Goal: Task Accomplishment & Management: Use online tool/utility

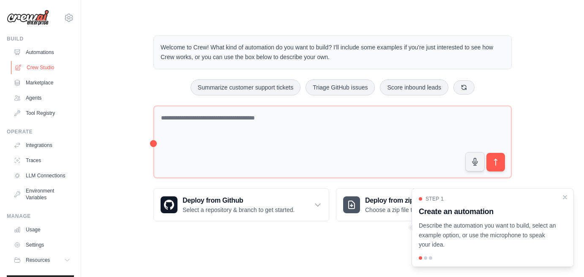
click at [26, 68] on link "Crew Studio" at bounding box center [43, 68] width 64 height 14
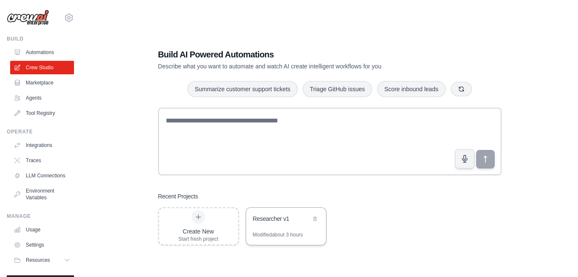
click at [276, 231] on div "Researcher v1" at bounding box center [286, 220] width 80 height 24
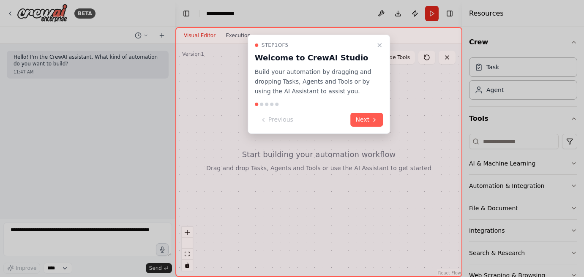
click at [362, 129] on div "Step 1 of 5 Welcome to CrewAI Studio Build your automation by dragging and drop…" at bounding box center [319, 84] width 143 height 99
click at [365, 123] on button "Next" at bounding box center [367, 120] width 33 height 14
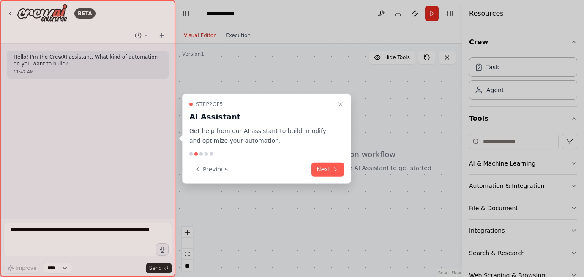
click at [365, 123] on div at bounding box center [292, 138] width 584 height 277
click at [331, 166] on button "Next" at bounding box center [328, 169] width 33 height 14
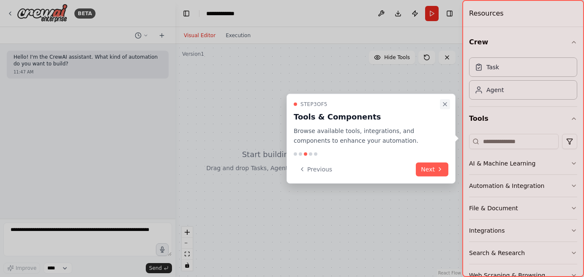
click at [450, 104] on div "Step 3 of 5 Tools & Components Browse available tools, integrations, and compon…" at bounding box center [371, 139] width 169 height 90
click at [446, 104] on icon "Close walkthrough" at bounding box center [445, 104] width 3 height 3
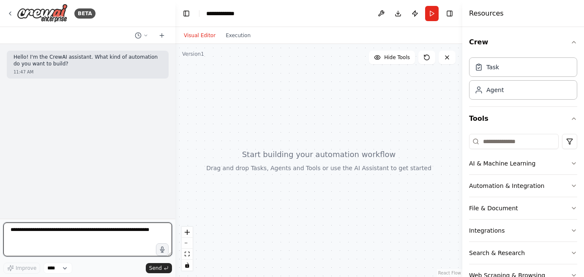
click at [117, 241] on textarea at bounding box center [87, 240] width 169 height 34
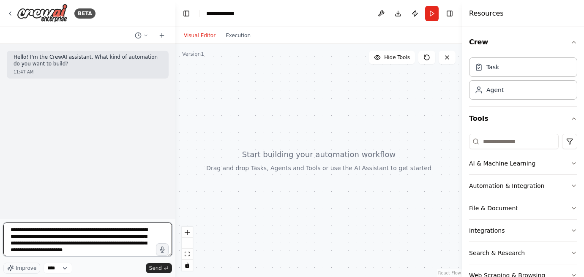
scroll to position [3, 0]
drag, startPoint x: 26, startPoint y: 247, endPoint x: 73, endPoint y: 246, distance: 46.9
click at [73, 246] on textarea "**********" at bounding box center [87, 240] width 169 height 34
click at [99, 255] on textarea "**********" at bounding box center [87, 240] width 169 height 34
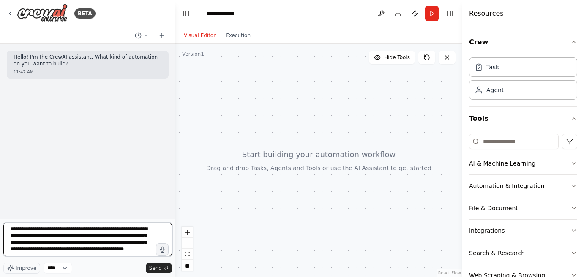
drag, startPoint x: 82, startPoint y: 252, endPoint x: 104, endPoint y: 252, distance: 22.0
click at [104, 252] on textarea "**********" at bounding box center [87, 240] width 169 height 34
type textarea "**********"
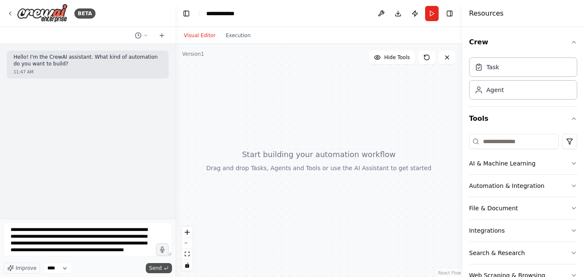
click at [153, 269] on span "Send" at bounding box center [155, 268] width 13 height 7
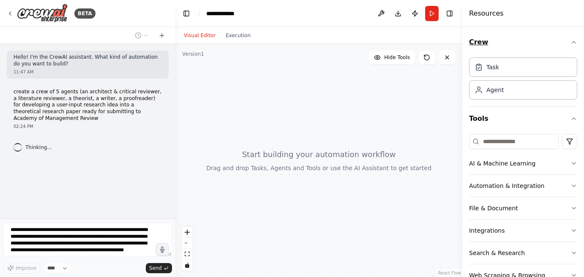
click at [571, 42] on icon "button" at bounding box center [574, 42] width 7 height 7
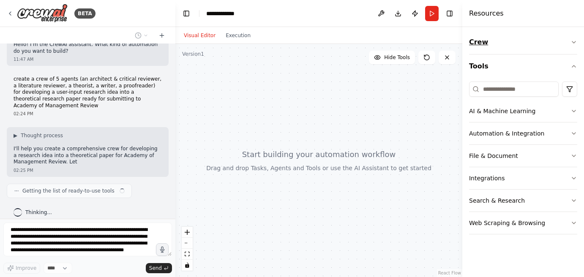
click at [572, 41] on icon "button" at bounding box center [573, 42] width 3 height 2
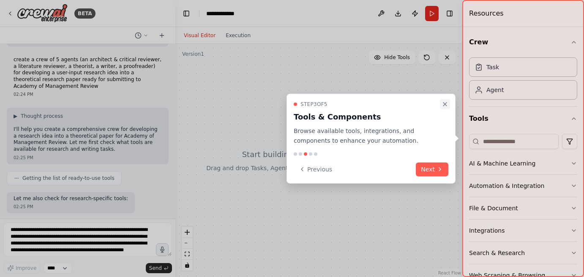
scroll to position [75, 0]
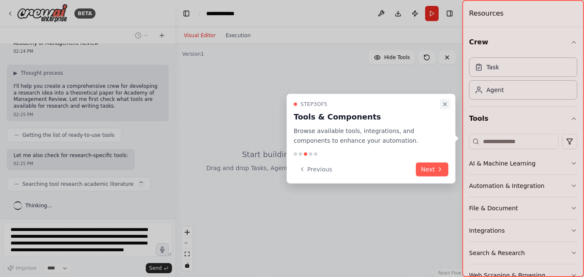
click at [446, 104] on icon "Close walkthrough" at bounding box center [445, 104] width 7 height 7
click at [446, 106] on icon "Close walkthrough" at bounding box center [445, 104] width 7 height 7
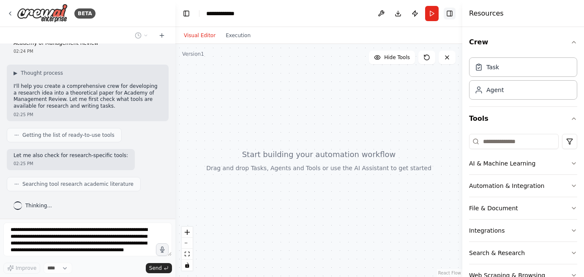
click at [452, 16] on button "Toggle Right Sidebar" at bounding box center [450, 14] width 12 height 12
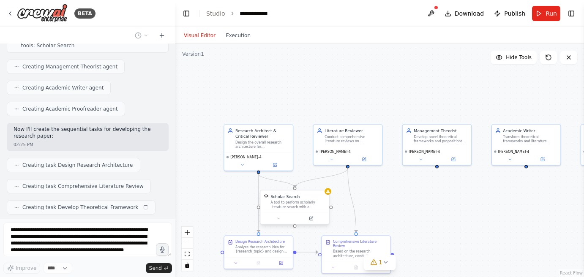
scroll to position [325, 0]
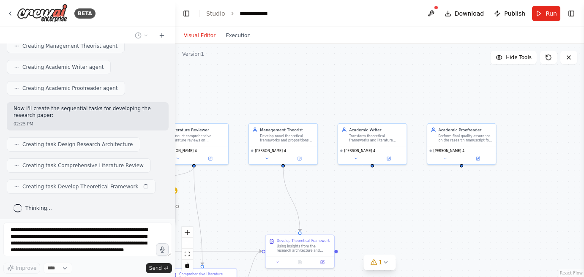
drag, startPoint x: 521, startPoint y: 209, endPoint x: 343, endPoint y: 209, distance: 178.0
click at [344, 209] on div ".deletable-edge-delete-btn { width: 20px; height: 20px; border: 0px solid #ffff…" at bounding box center [379, 160] width 409 height 233
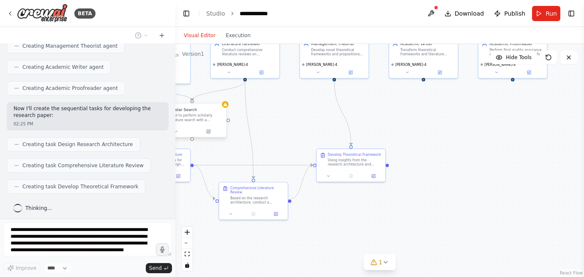
drag, startPoint x: 336, startPoint y: 213, endPoint x: 418, endPoint y: 117, distance: 126.5
click at [418, 117] on div ".deletable-edge-delete-btn { width: 20px; height: 20px; border: 0px solid #ffff…" at bounding box center [379, 160] width 409 height 233
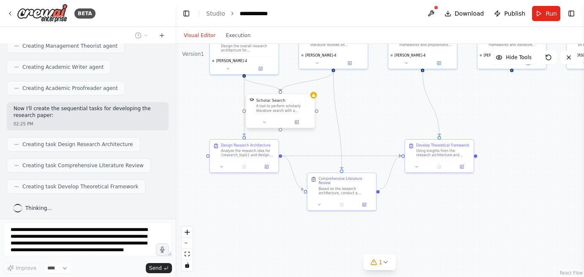
drag, startPoint x: 283, startPoint y: 229, endPoint x: 364, endPoint y: 228, distance: 80.8
click at [364, 228] on div ".deletable-edge-delete-btn { width: 20px; height: 20px; border: 0px solid #ffff…" at bounding box center [379, 160] width 409 height 233
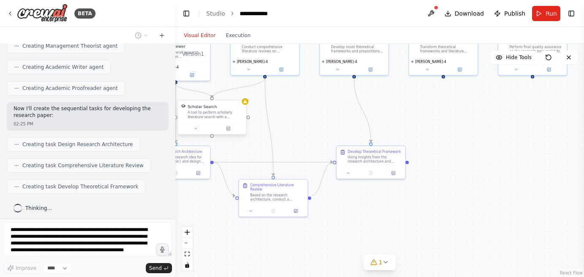
drag, startPoint x: 356, startPoint y: 228, endPoint x: 287, endPoint y: 235, distance: 69.6
click at [288, 235] on div ".deletable-edge-delete-btn { width: 20px; height: 20px; border: 0px solid #ffff…" at bounding box center [379, 160] width 409 height 233
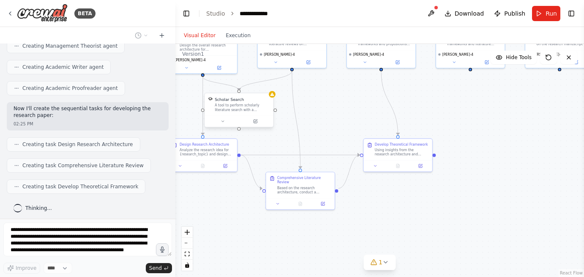
scroll to position [346, 0]
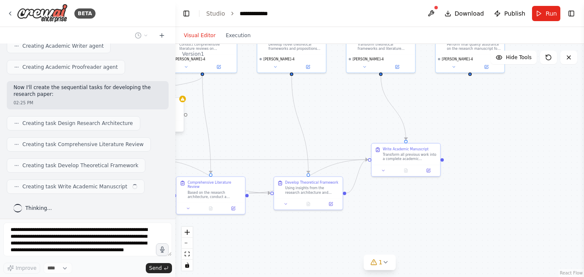
drag, startPoint x: 336, startPoint y: 226, endPoint x: 274, endPoint y: 223, distance: 62.2
click at [274, 223] on div ".deletable-edge-delete-btn { width: 20px; height: 20px; border: 0px solid #ffff…" at bounding box center [379, 160] width 409 height 233
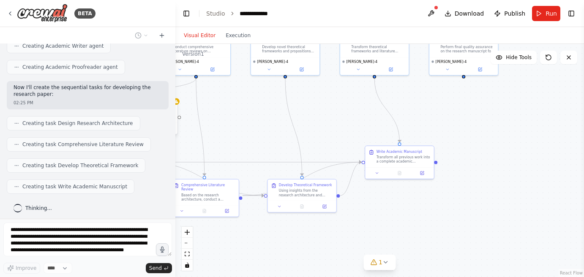
drag, startPoint x: 398, startPoint y: 216, endPoint x: 340, endPoint y: 225, distance: 59.0
click at [340, 225] on div ".deletable-edge-delete-btn { width: 20px; height: 20px; border: 0px solid #ffff…" at bounding box center [379, 160] width 409 height 233
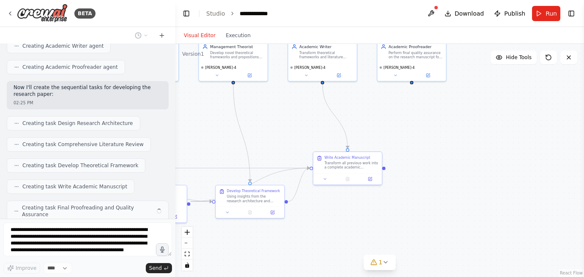
scroll to position [374, 0]
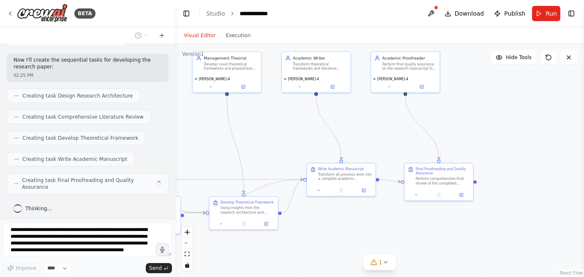
drag, startPoint x: 284, startPoint y: 124, endPoint x: 277, endPoint y: 135, distance: 13.1
click at [277, 135] on div ".deletable-edge-delete-btn { width: 20px; height: 20px; border: 0px solid #ffff…" at bounding box center [379, 160] width 409 height 233
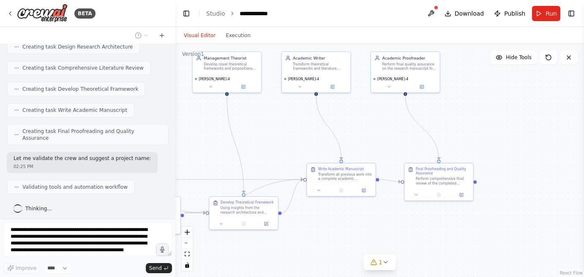
scroll to position [451, 0]
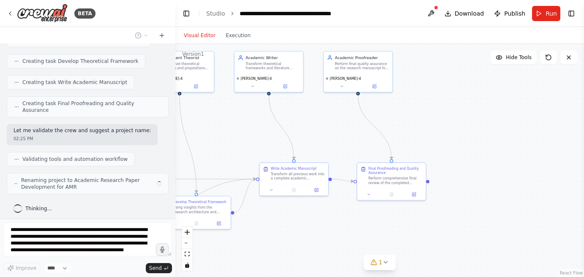
drag, startPoint x: 293, startPoint y: 138, endPoint x: 243, endPoint y: 138, distance: 49.9
click at [244, 138] on div ".deletable-edge-delete-btn { width: 20px; height: 20px; border: 0px solid #ffff…" at bounding box center [379, 160] width 409 height 233
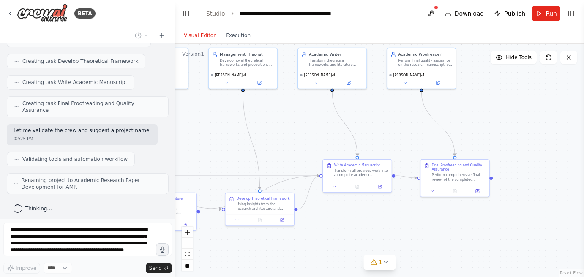
drag, startPoint x: 312, startPoint y: 138, endPoint x: 378, endPoint y: 135, distance: 65.6
click at [378, 135] on div ".deletable-edge-delete-btn { width: 20px; height: 20px; border: 0px solid #ffff…" at bounding box center [379, 160] width 409 height 233
drag, startPoint x: 406, startPoint y: 137, endPoint x: 508, endPoint y: 137, distance: 101.9
click at [508, 137] on div ".deletable-edge-delete-btn { width: 20px; height: 20px; border: 0px solid #ffff…" at bounding box center [379, 160] width 409 height 233
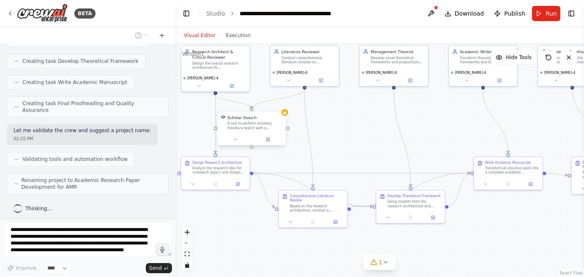
drag, startPoint x: 424, startPoint y: 138, endPoint x: 498, endPoint y: 135, distance: 74.9
click at [498, 135] on div ".deletable-edge-delete-btn { width: 20px; height: 20px; border: 0px solid #ffff…" at bounding box center [379, 160] width 409 height 233
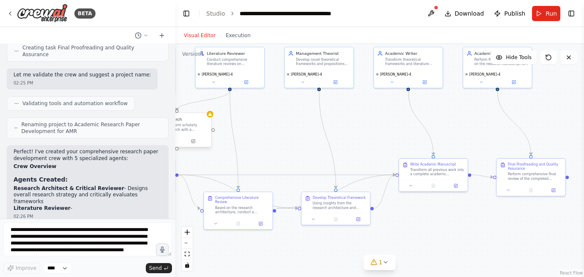
drag, startPoint x: 464, startPoint y: 137, endPoint x: 260, endPoint y: 142, distance: 203.8
click at [272, 141] on div ".deletable-edge-delete-btn { width: 20px; height: 20px; border: 0px solid #ffff…" at bounding box center [379, 160] width 409 height 233
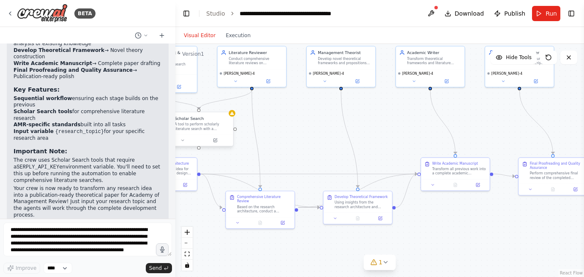
scroll to position [766, 0]
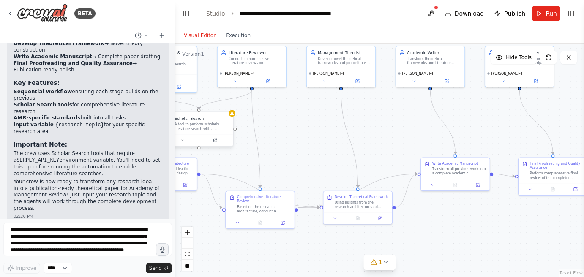
drag, startPoint x: 294, startPoint y: 139, endPoint x: 415, endPoint y: 137, distance: 121.4
click at [415, 137] on div ".deletable-edge-delete-btn { width: 20px; height: 20px; border: 0px solid #ffff…" at bounding box center [379, 160] width 409 height 233
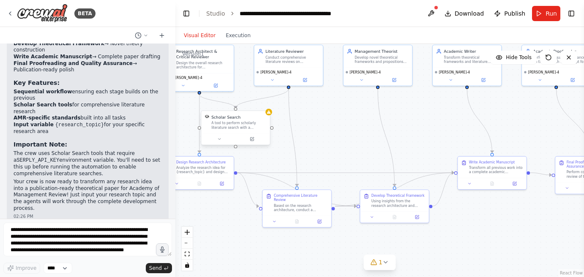
drag, startPoint x: 315, startPoint y: 137, endPoint x: 379, endPoint y: 148, distance: 65.8
click at [379, 148] on div ".deletable-edge-delete-btn { width: 20px; height: 20px; border: 0px solid #ffff…" at bounding box center [379, 160] width 409 height 233
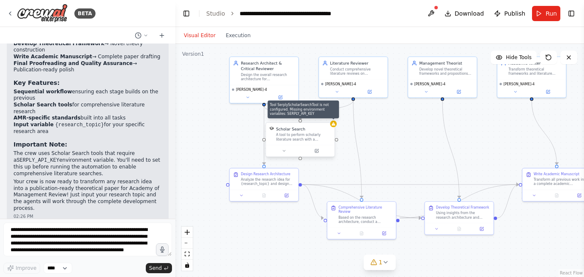
click at [336, 127] on div ".deletable-edge-delete-btn { width: 20px; height: 20px; border: 0px solid #ffff…" at bounding box center [379, 160] width 409 height 233
click at [323, 136] on div "A tool to perform scholarly literature search with a search_query." at bounding box center [303, 137] width 55 height 9
click at [323, 150] on button at bounding box center [317, 151] width 32 height 7
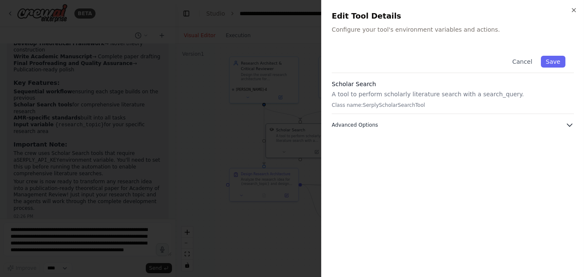
click at [362, 126] on span "Advanced Options" at bounding box center [355, 125] width 46 height 7
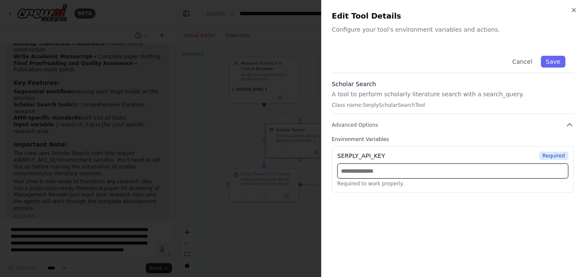
click at [375, 168] on input "text" at bounding box center [452, 171] width 231 height 15
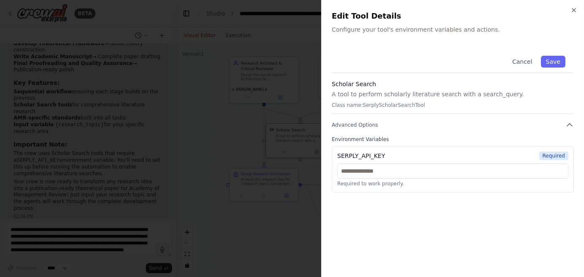
click at [383, 155] on div "SERPLY_API_KEY Required" at bounding box center [452, 156] width 231 height 8
click at [299, 147] on div at bounding box center [292, 138] width 584 height 277
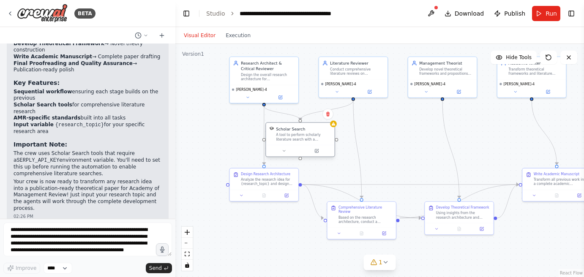
click at [310, 137] on div "A tool to perform scholarly literature search with a search_query." at bounding box center [303, 137] width 55 height 9
click at [290, 151] on button at bounding box center [284, 151] width 32 height 7
click at [293, 143] on div "Scholar Search A tool to perform scholarly literature search with a search_quer…" at bounding box center [300, 134] width 68 height 22
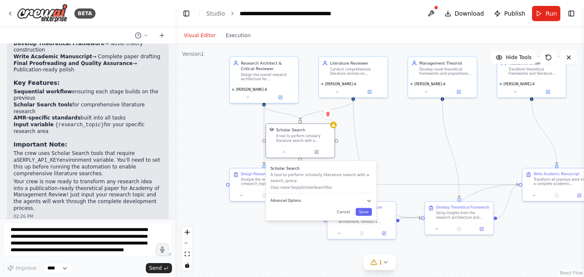
click at [367, 200] on icon "button" at bounding box center [369, 200] width 5 height 5
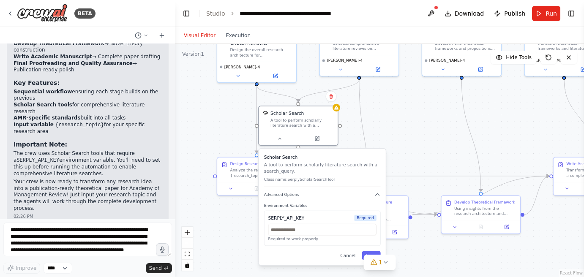
click at [218, 121] on div ".deletable-edge-delete-btn { width: 20px; height: 20px; border: 0px solid #ffff…" at bounding box center [379, 160] width 409 height 233
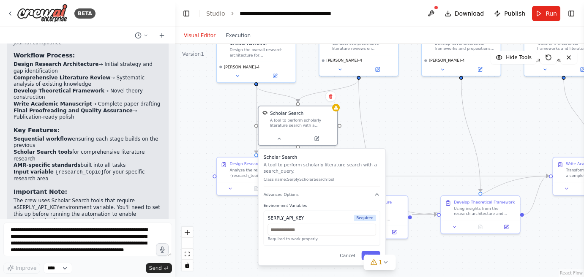
scroll to position [765, 0]
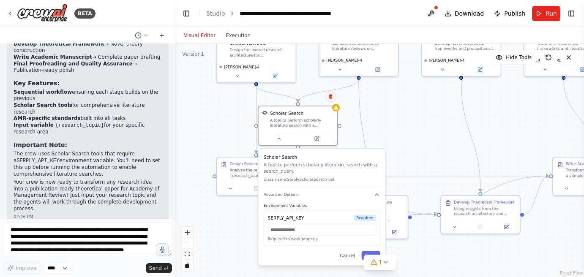
click at [330, 101] on button at bounding box center [331, 96] width 11 height 11
click at [307, 101] on button "Confirm" at bounding box center [307, 96] width 30 height 10
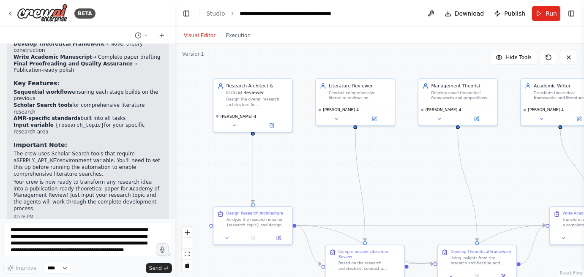
drag, startPoint x: 230, startPoint y: 118, endPoint x: 226, endPoint y: 167, distance: 49.6
click at [226, 167] on div ".deletable-edge-delete-btn { width: 20px; height: 20px; border: 0px solid #ffff…" at bounding box center [379, 160] width 409 height 233
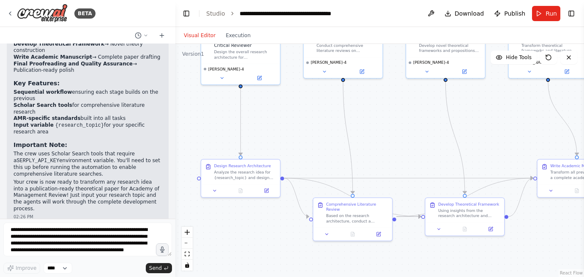
drag, startPoint x: 331, startPoint y: 160, endPoint x: 318, endPoint y: 112, distance: 48.9
click at [318, 112] on div ".deletable-edge-delete-btn { width: 20px; height: 20px; border: 0px solid #ffff…" at bounding box center [379, 160] width 409 height 233
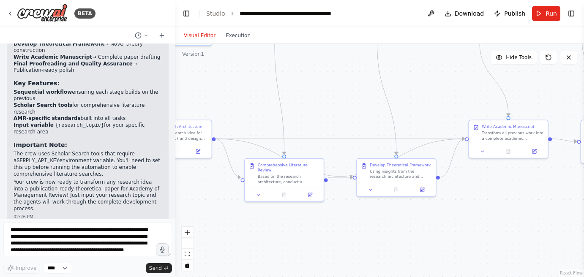
drag, startPoint x: 324, startPoint y: 151, endPoint x: 255, endPoint y: 111, distance: 79.0
click at [255, 111] on div ".deletable-edge-delete-btn { width: 20px; height: 20px; border: 0px solid #ffff…" at bounding box center [379, 160] width 409 height 233
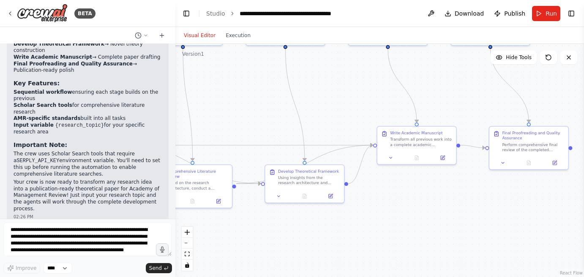
drag, startPoint x: 355, startPoint y: 120, endPoint x: 262, endPoint y: 126, distance: 93.2
click at [263, 126] on div ".deletable-edge-delete-btn { width: 20px; height: 20px; border: 0px solid #ffff…" at bounding box center [379, 160] width 409 height 233
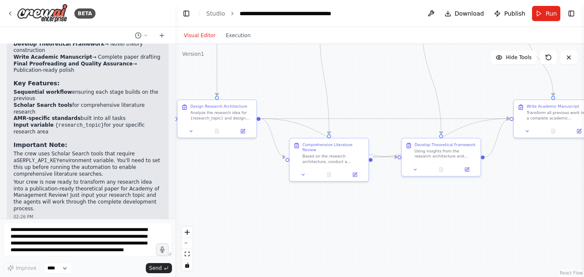
drag, startPoint x: 359, startPoint y: 119, endPoint x: 497, endPoint y: 93, distance: 140.0
click at [497, 93] on div ".deletable-edge-delete-btn { width: 20px; height: 20px; border: 0px solid #ffff…" at bounding box center [379, 160] width 409 height 233
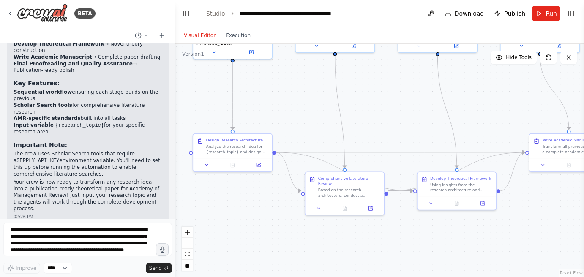
drag, startPoint x: 389, startPoint y: 124, endPoint x: 443, endPoint y: 202, distance: 94.7
click at [443, 202] on div ".deletable-edge-delete-btn { width: 20px; height: 20px; border: 0px solid #ffff…" at bounding box center [379, 160] width 409 height 233
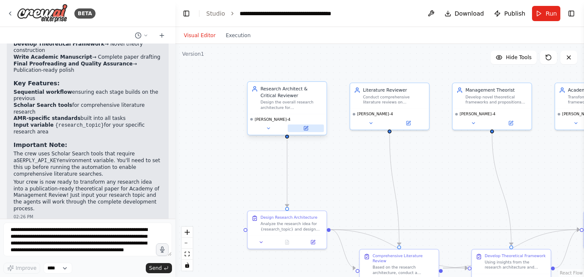
click at [307, 131] on button at bounding box center [306, 129] width 36 height 8
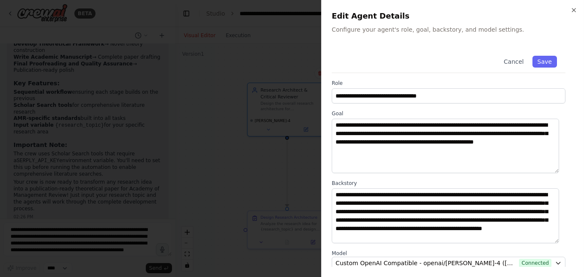
click at [300, 161] on div at bounding box center [292, 138] width 584 height 277
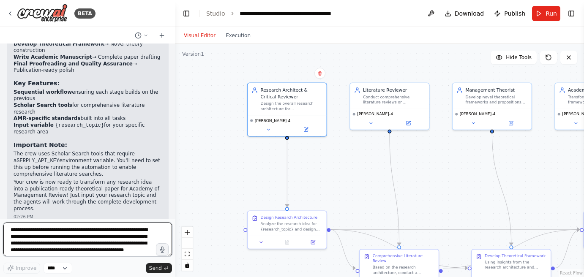
click at [103, 233] on textarea "**********" at bounding box center [87, 240] width 169 height 34
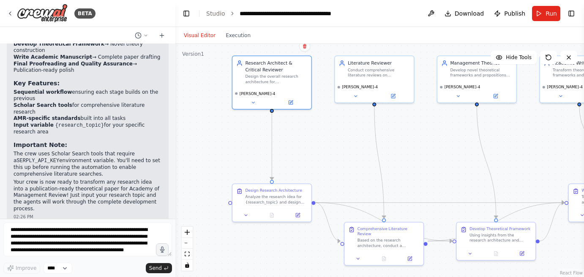
drag, startPoint x: 358, startPoint y: 193, endPoint x: 331, endPoint y: 140, distance: 59.0
click at [331, 140] on div ".deletable-edge-delete-btn { width: 20px; height: 20px; border: 0px solid #ffff…" at bounding box center [379, 160] width 409 height 233
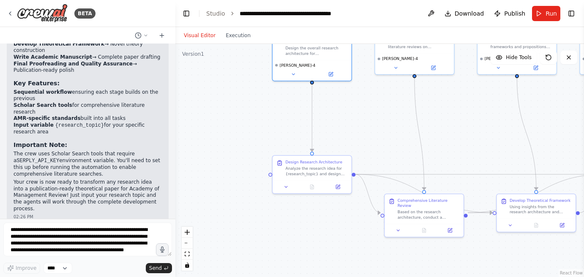
drag, startPoint x: 336, startPoint y: 145, endPoint x: 387, endPoint y: 142, distance: 51.2
click at [387, 142] on div ".deletable-edge-delete-btn { width: 20px; height: 20px; border: 0px solid #ffff…" at bounding box center [379, 160] width 409 height 233
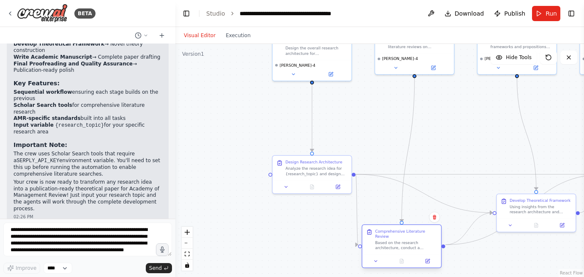
drag, startPoint x: 425, startPoint y: 208, endPoint x: 413, endPoint y: 233, distance: 28.2
click at [413, 241] on div "Based on the research architecture, conduct a systematic and comprehensive lite…" at bounding box center [406, 246] width 62 height 10
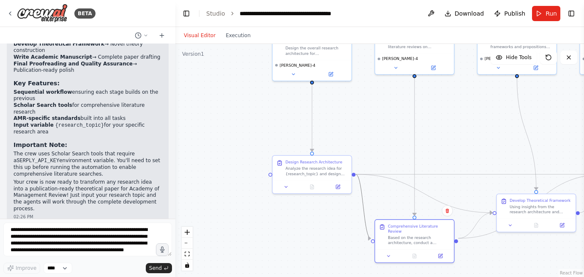
click at [362, 209] on icon "Edge from fde64746-8898-42ba-8370-313fb15ff442 to 366a3ab7-7cef-408e-9925-e5e55…" at bounding box center [363, 207] width 15 height 64
click at [363, 208] on icon at bounding box center [363, 206] width 5 height 5
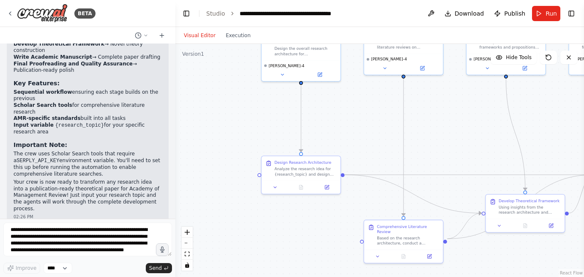
drag, startPoint x: 382, startPoint y: 206, endPoint x: 360, endPoint y: 209, distance: 21.8
click at [361, 206] on div ".deletable-edge-delete-btn { width: 20px; height: 20px; border: 0px solid #ffff…" at bounding box center [379, 160] width 409 height 233
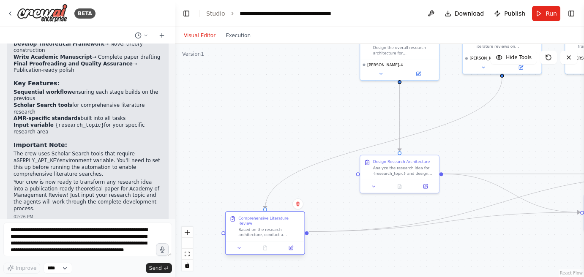
drag, startPoint x: 375, startPoint y: 231, endPoint x: 249, endPoint y: 223, distance: 126.2
click at [249, 227] on div "Based on the research architecture, conduct a systematic and comprehensive lite…" at bounding box center [269, 232] width 62 height 10
drag, startPoint x: 307, startPoint y: 231, endPoint x: 361, endPoint y: 174, distance: 78.1
click at [361, 172] on div "Research Architect & Critical Reviewer Design the overall research architecture…" at bounding box center [483, 83] width 310 height 177
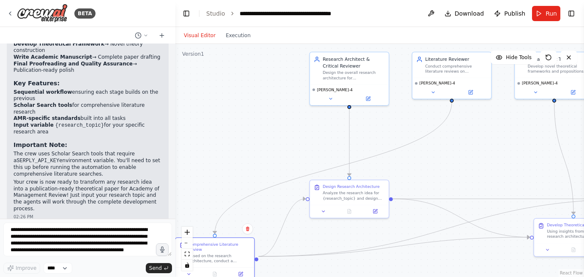
drag, startPoint x: 333, startPoint y: 127, endPoint x: 270, endPoint y: 157, distance: 70.2
click at [268, 158] on div ".deletable-edge-delete-btn { width: 20px; height: 20px; border: 0px solid #ffff…" at bounding box center [379, 160] width 409 height 233
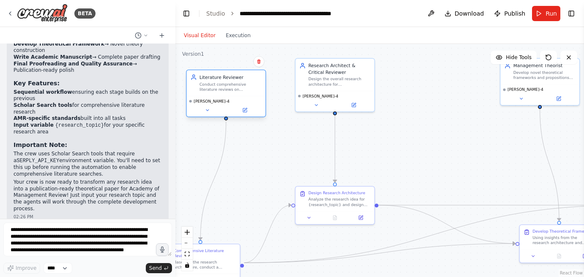
drag, startPoint x: 423, startPoint y: 81, endPoint x: 232, endPoint y: 91, distance: 191.4
click at [232, 91] on div "Literature Reviewer Conduct comprehensive literature reviews on {research_topic…" at bounding box center [226, 83] width 79 height 26
click at [233, 90] on div "Conduct comprehensive literature reviews on {research_topic}, systematically an…" at bounding box center [231, 87] width 62 height 10
click at [243, 88] on div "Conduct comprehensive literature reviews on {research_topic}, systematically an…" at bounding box center [231, 87] width 62 height 10
click at [251, 112] on button at bounding box center [245, 111] width 36 height 8
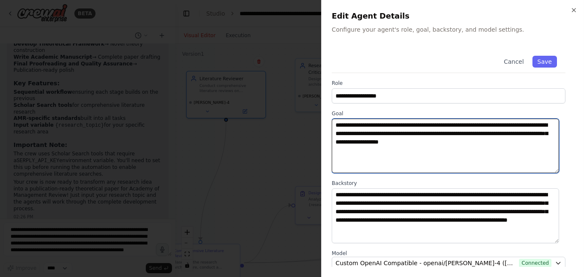
drag, startPoint x: 418, startPoint y: 143, endPoint x: 526, endPoint y: 141, distance: 108.2
click at [526, 141] on textarea "**********" at bounding box center [445, 146] width 227 height 55
click at [520, 148] on textarea "**********" at bounding box center [445, 146] width 227 height 55
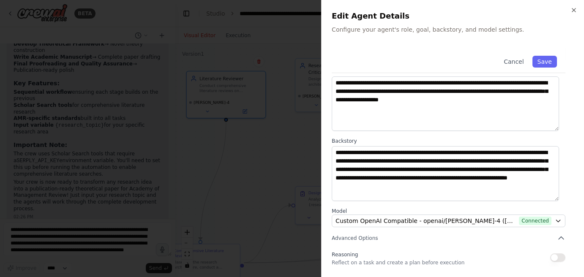
click at [289, 189] on div at bounding box center [292, 138] width 584 height 277
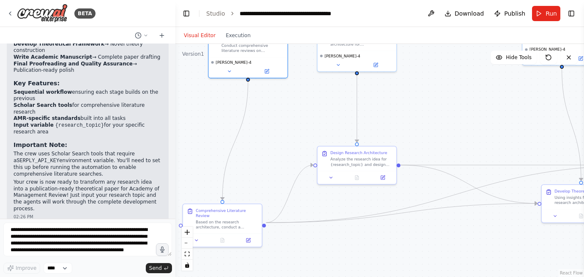
drag, startPoint x: 272, startPoint y: 169, endPoint x: 285, endPoint y: 133, distance: 38.3
click at [285, 133] on div ".deletable-edge-delete-btn { width: 20px; height: 20px; border: 0px solid #ffff…" at bounding box center [379, 160] width 409 height 233
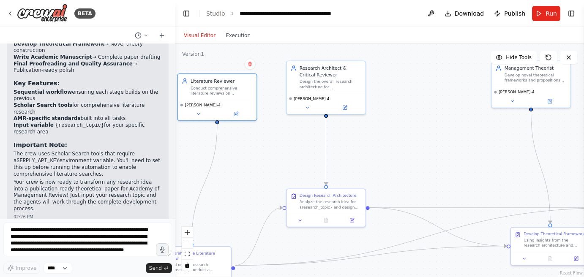
drag, startPoint x: 392, startPoint y: 134, endPoint x: 370, endPoint y: 171, distance: 42.9
click at [370, 171] on div ".deletable-edge-delete-btn { width: 20px; height: 20px; border: 0px solid #ffff…" at bounding box center [379, 160] width 409 height 233
click at [408, 169] on div ".deletable-edge-delete-btn { width: 20px; height: 20px; border: 0px solid #ffff…" at bounding box center [379, 160] width 409 height 233
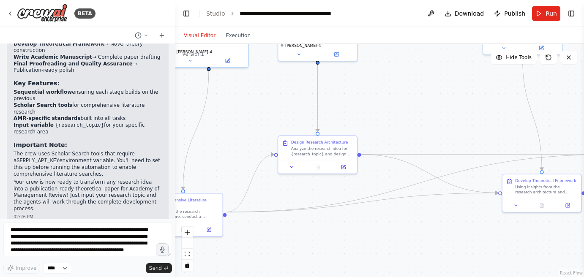
drag, startPoint x: 401, startPoint y: 156, endPoint x: 392, endPoint y: 102, distance: 53.9
click at [392, 102] on div ".deletable-edge-delete-btn { width: 20px; height: 20px; border: 0px solid #ffff…" at bounding box center [379, 160] width 409 height 233
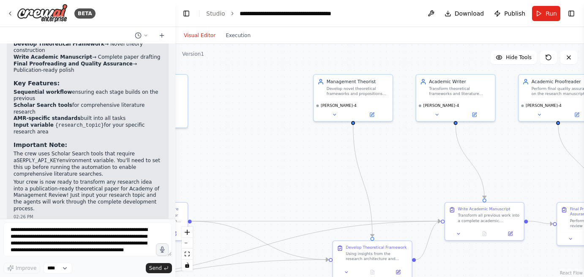
drag, startPoint x: 458, startPoint y: 104, endPoint x: 203, endPoint y: 181, distance: 267.0
click at [203, 181] on div ".deletable-edge-delete-btn { width: 20px; height: 20px; border: 0px solid #ffff…" at bounding box center [379, 160] width 409 height 233
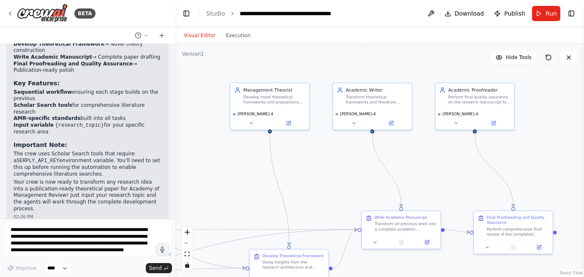
click at [552, 58] on icon at bounding box center [548, 57] width 7 height 7
drag, startPoint x: 548, startPoint y: 82, endPoint x: 572, endPoint y: 84, distance: 24.2
click at [572, 84] on div ".deletable-edge-delete-btn { width: 20px; height: 20px; border: 0px solid #ffff…" at bounding box center [379, 160] width 409 height 233
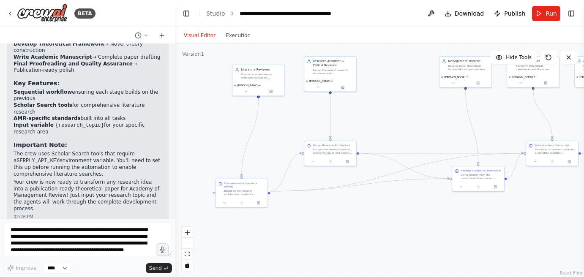
drag, startPoint x: 184, startPoint y: 119, endPoint x: 358, endPoint y: 110, distance: 174.4
click at [360, 110] on div ".deletable-edge-delete-btn { width: 20px; height: 20px; border: 0px solid #ffff…" at bounding box center [379, 160] width 409 height 233
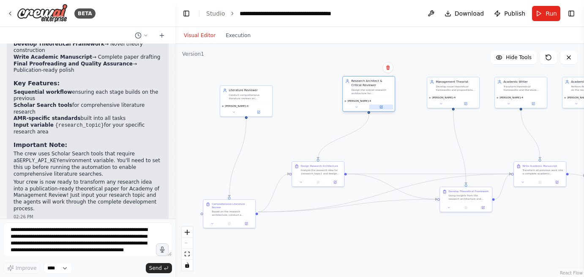
drag, startPoint x: 329, startPoint y: 99, endPoint x: 371, endPoint y: 107, distance: 42.2
click at [375, 100] on div "Claude-Sonnet-4" at bounding box center [369, 100] width 49 height 3
drag, startPoint x: 326, startPoint y: 168, endPoint x: 387, endPoint y: 158, distance: 61.7
click at [387, 158] on div "Analyze the research idea for {research_topic} and design the overall research …" at bounding box center [388, 158] width 41 height 7
drag, startPoint x: 242, startPoint y: 206, endPoint x: 298, endPoint y: 173, distance: 65.8
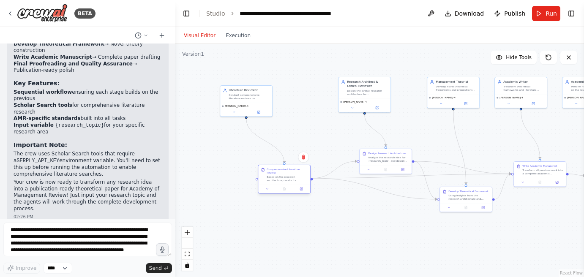
click at [298, 175] on div "Based on the research architecture, conduct a systematic and comprehensive lite…" at bounding box center [287, 178] width 41 height 7
drag, startPoint x: 262, startPoint y: 97, endPoint x: 309, endPoint y: 80, distance: 49.6
click at [309, 80] on div "Conduct comprehensive literature reviews on {research_topic}, systematically an…" at bounding box center [299, 79] width 41 height 7
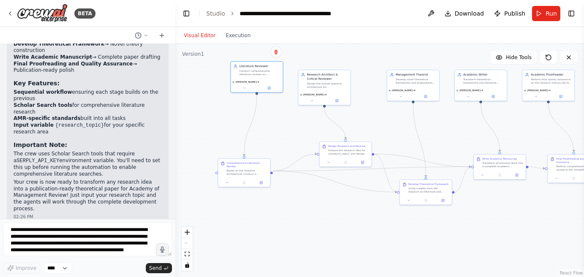
drag, startPoint x: 333, startPoint y: 126, endPoint x: 210, endPoint y: 115, distance: 123.5
click at [211, 115] on div ".deletable-edge-delete-btn { width: 20px; height: 20px; border: 0px solid #ffff…" at bounding box center [379, 160] width 409 height 233
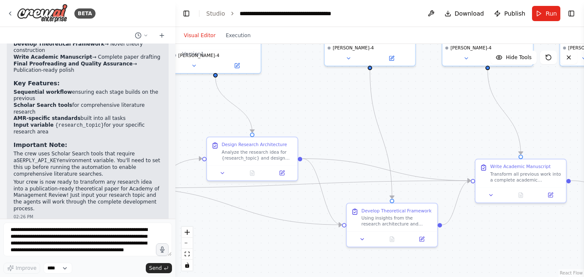
drag, startPoint x: 317, startPoint y: 112, endPoint x: 300, endPoint y: 112, distance: 16.5
click at [301, 111] on div ".deletable-edge-delete-btn { width: 20px; height: 20px; border: 0px solid #ffff…" at bounding box center [379, 160] width 409 height 233
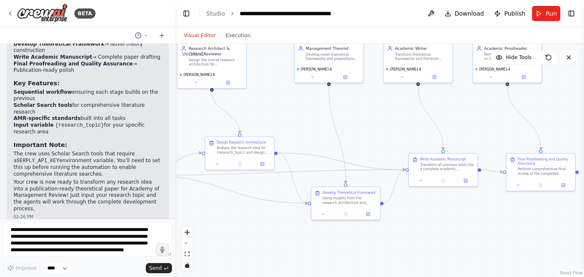
drag, startPoint x: 320, startPoint y: 112, endPoint x: 308, endPoint y: 118, distance: 13.6
click at [308, 118] on div ".deletable-edge-delete-btn { width: 20px; height: 20px; border: 0px solid #ffff…" at bounding box center [379, 160] width 409 height 233
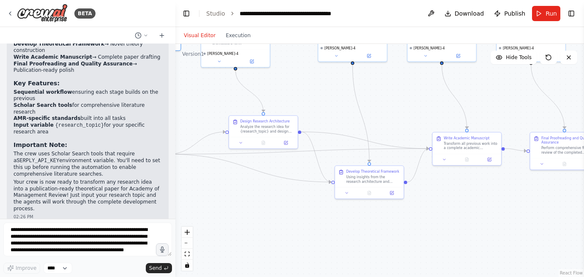
drag, startPoint x: 308, startPoint y: 118, endPoint x: 331, endPoint y: 97, distance: 31.7
click at [331, 97] on div ".deletable-edge-delete-btn { width: 20px; height: 20px; border: 0px solid #ffff…" at bounding box center [379, 160] width 409 height 233
click at [263, 130] on div "Analyze the research idea for {research_topic} and design the overall research …" at bounding box center [267, 128] width 54 height 9
click at [285, 142] on icon at bounding box center [285, 141] width 3 height 3
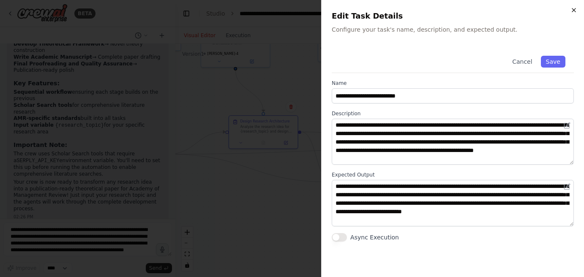
click at [571, 11] on icon "button" at bounding box center [574, 10] width 7 height 7
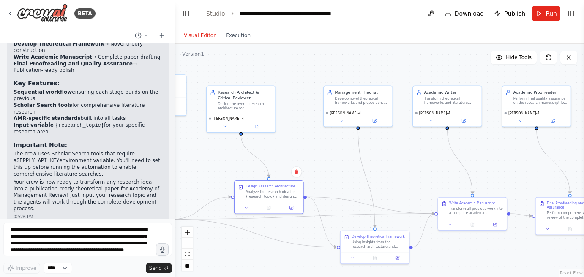
drag, startPoint x: 320, startPoint y: 130, endPoint x: 328, endPoint y: 155, distance: 26.5
click at [328, 155] on div ".deletable-edge-delete-btn { width: 20px; height: 20px; border: 0px solid #ffff…" at bounding box center [379, 160] width 409 height 233
drag, startPoint x: 262, startPoint y: 131, endPoint x: 268, endPoint y: 131, distance: 6.0
click at [261, 131] on div "Research Architect & Critical Reviewer Design the overall research architecture…" at bounding box center [241, 109] width 70 height 47
click at [260, 130] on div "Claude-Sonnet-4" at bounding box center [241, 122] width 68 height 18
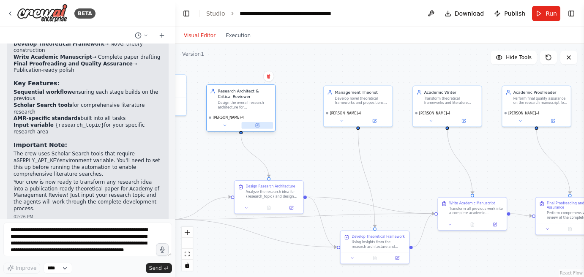
click at [257, 128] on button at bounding box center [258, 125] width 32 height 7
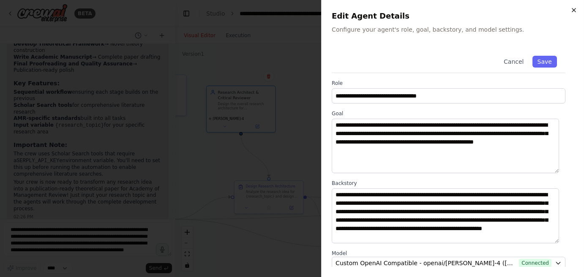
click at [575, 10] on icon "button" at bounding box center [573, 9] width 3 height 3
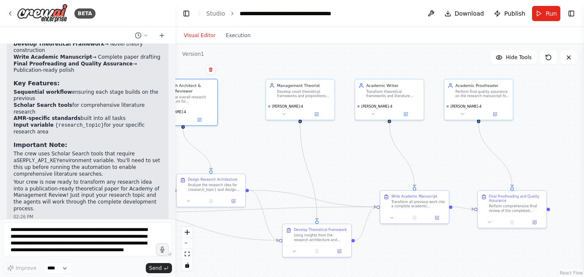
drag, startPoint x: 421, startPoint y: 58, endPoint x: 370, endPoint y: 49, distance: 52.3
click at [370, 49] on div ".deletable-edge-delete-btn { width: 20px; height: 20px; border: 0px solid #ffff…" at bounding box center [379, 160] width 409 height 233
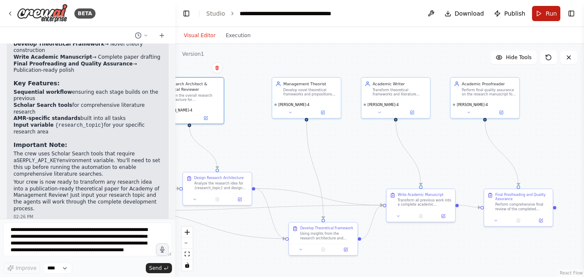
click at [542, 16] on button "Run" at bounding box center [546, 13] width 28 height 15
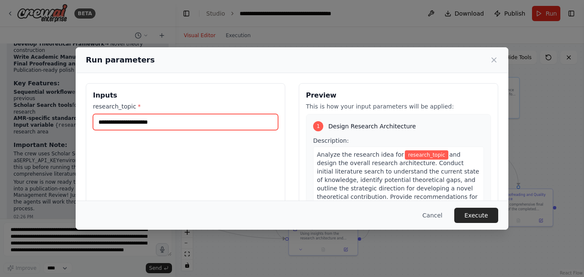
click at [194, 123] on input "research_topic *" at bounding box center [185, 122] width 185 height 16
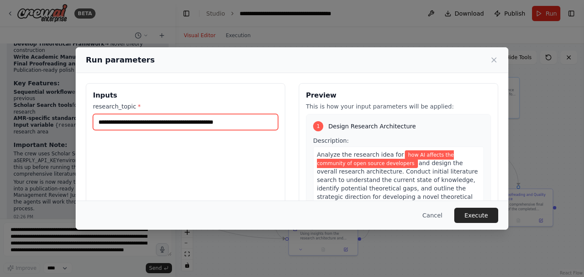
click at [114, 123] on input "**********" at bounding box center [185, 122] width 185 height 16
click at [199, 122] on input "**********" at bounding box center [185, 122] width 185 height 16
click at [180, 122] on input "**********" at bounding box center [185, 122] width 185 height 16
click at [211, 123] on input "**********" at bounding box center [185, 122] width 185 height 16
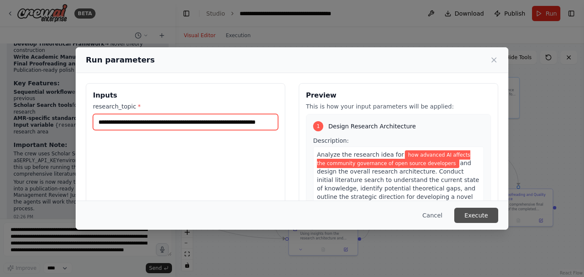
type input "**********"
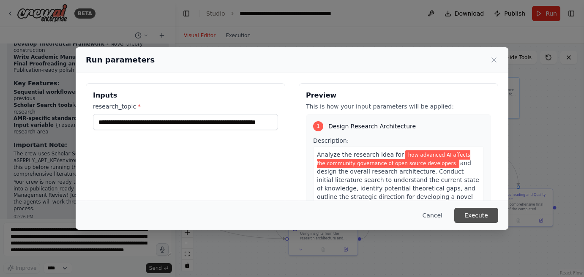
click at [467, 216] on button "Execute" at bounding box center [477, 215] width 44 height 15
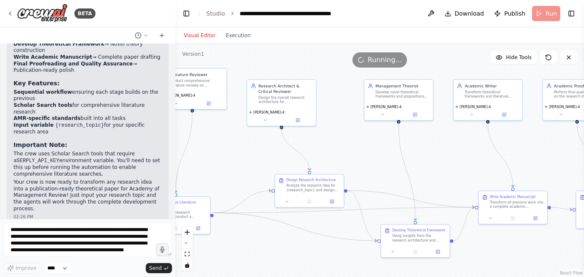
drag, startPoint x: 249, startPoint y: 134, endPoint x: 382, endPoint y: 133, distance: 133.2
click at [382, 133] on div ".deletable-edge-delete-btn { width: 20px; height: 20px; border: 0px solid #ffff…" at bounding box center [379, 160] width 409 height 233
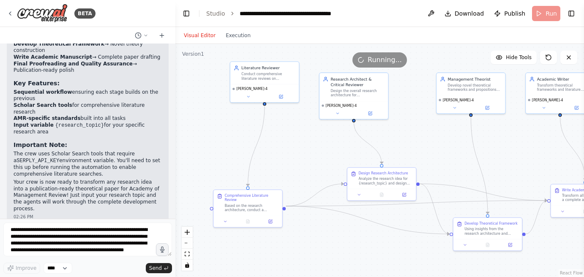
drag, startPoint x: 309, startPoint y: 137, endPoint x: 336, endPoint y: 133, distance: 27.0
click at [336, 133] on div ".deletable-edge-delete-btn { width: 20px; height: 20px; border: 0px solid #ffff…" at bounding box center [379, 160] width 409 height 233
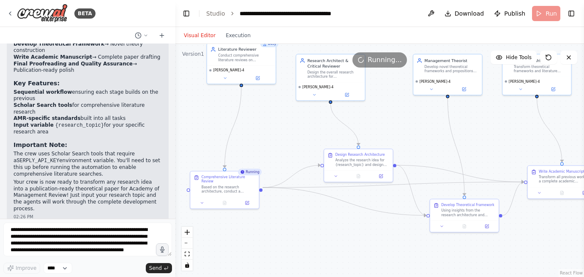
drag, startPoint x: 336, startPoint y: 134, endPoint x: 285, endPoint y: 120, distance: 52.7
click at [285, 120] on div ".deletable-edge-delete-btn { width: 20px; height: 20px; border: 0px solid #ffff…" at bounding box center [379, 160] width 409 height 233
drag, startPoint x: 257, startPoint y: 58, endPoint x: 249, endPoint y: 93, distance: 36.2
click at [249, 93] on div "Version 1 Hide Tools .deletable-edge-delete-btn { width: 20px; height: 20px; bo…" at bounding box center [379, 160] width 409 height 233
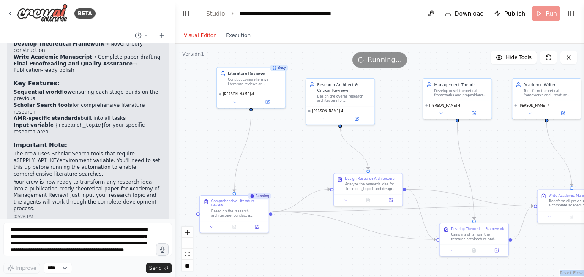
drag, startPoint x: 264, startPoint y: 114, endPoint x: 281, endPoint y: 151, distance: 40.5
click at [281, 151] on div ".deletable-edge-delete-btn { width: 20px; height: 20px; border: 0px solid #ffff…" at bounding box center [379, 160] width 409 height 233
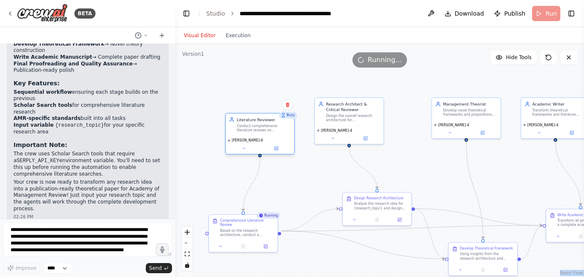
drag, startPoint x: 266, startPoint y: 98, endPoint x: 266, endPoint y: 125, distance: 27.5
click at [266, 125] on div "Conduct comprehensive literature reviews on {research_topic}, systematically an…" at bounding box center [264, 128] width 54 height 9
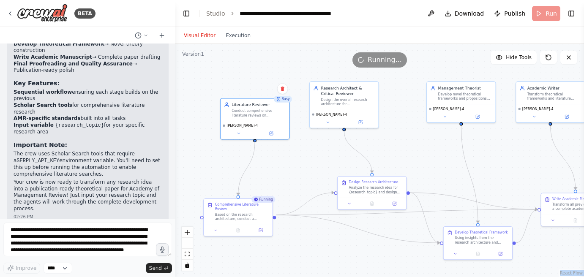
drag, startPoint x: 301, startPoint y: 180, endPoint x: 291, endPoint y: 146, distance: 35.7
click at [291, 146] on div ".deletable-edge-delete-btn { width: 20px; height: 20px; border: 0px solid #ffff…" at bounding box center [379, 160] width 409 height 233
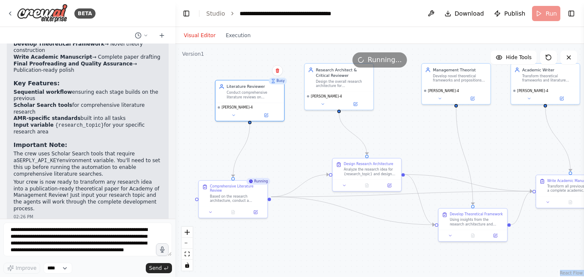
click at [274, 145] on div ".deletable-edge-delete-btn { width: 20px; height: 20px; border: 0px solid #ffff…" at bounding box center [379, 160] width 409 height 233
click at [295, 155] on div ".deletable-edge-delete-btn { width: 20px; height: 20px; border: 0px solid #ffff…" at bounding box center [379, 160] width 409 height 233
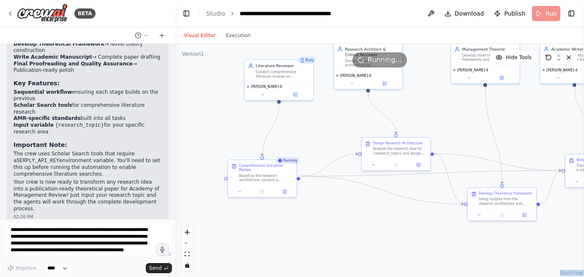
drag, startPoint x: 279, startPoint y: 157, endPoint x: 309, endPoint y: 137, distance: 35.8
click at [309, 137] on div ".deletable-edge-delete-btn { width: 20px; height: 20px; border: 0px solid #ffff…" at bounding box center [379, 160] width 409 height 233
click at [263, 94] on icon at bounding box center [262, 93] width 5 height 5
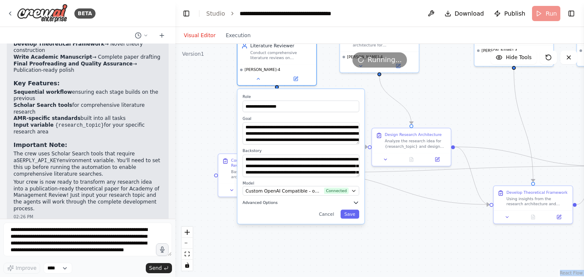
click at [356, 202] on icon "button" at bounding box center [356, 203] width 4 height 2
click at [354, 202] on icon "button" at bounding box center [356, 203] width 6 height 6
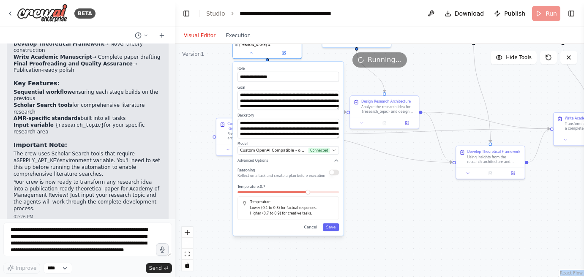
drag, startPoint x: 220, startPoint y: 214, endPoint x: 218, endPoint y: 165, distance: 49.1
click at [218, 165] on div ".deletable-edge-delete-btn { width: 20px; height: 20px; border: 0px solid #ffff…" at bounding box center [379, 160] width 409 height 233
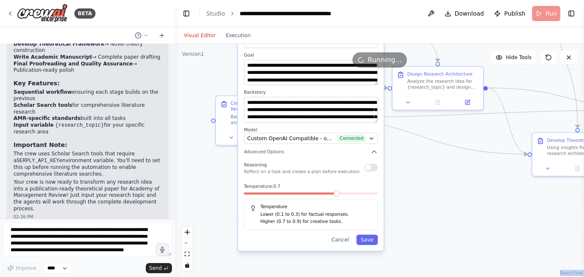
click at [215, 174] on div ".deletable-edge-delete-btn { width: 20px; height: 20px; border: 0px solid #ffff…" at bounding box center [379, 160] width 409 height 233
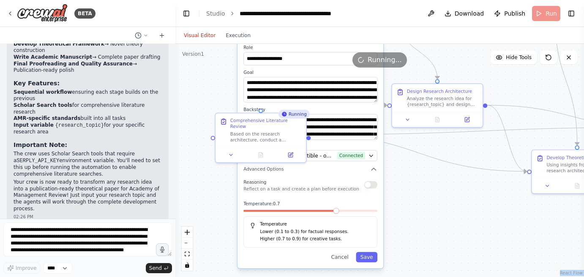
drag, startPoint x: 444, startPoint y: 160, endPoint x: 442, endPoint y: 184, distance: 23.7
click at [442, 184] on div ".deletable-edge-delete-btn { width: 20px; height: 20px; border: 0px solid #ffff…" at bounding box center [379, 160] width 409 height 233
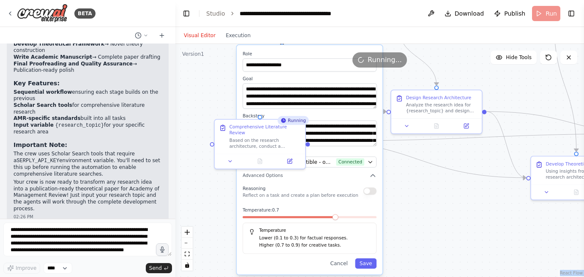
click at [345, 268] on div "**********" at bounding box center [310, 160] width 146 height 230
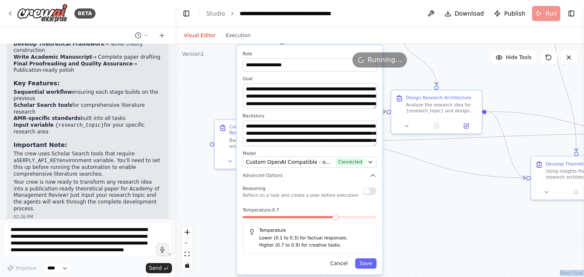
click at [343, 266] on button "Cancel" at bounding box center [339, 264] width 26 height 10
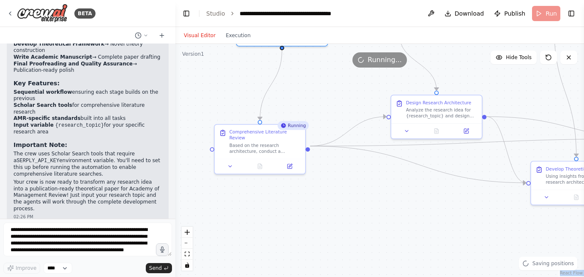
drag, startPoint x: 370, startPoint y: 186, endPoint x: 362, endPoint y: 237, distance: 51.4
click at [362, 237] on div ".deletable-edge-delete-btn { width: 20px; height: 20px; border: 0px solid #ffff…" at bounding box center [379, 160] width 409 height 233
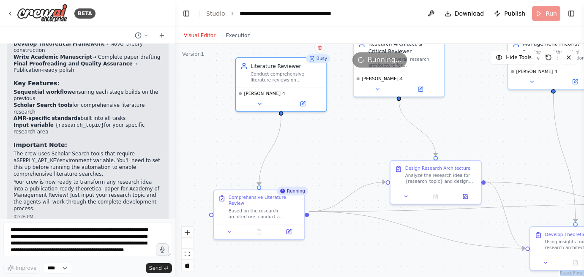
drag, startPoint x: 331, startPoint y: 145, endPoint x: 339, endPoint y: 161, distance: 18.2
click at [339, 161] on div ".deletable-edge-delete-btn { width: 20px; height: 20px; border: 0px solid #ffff…" at bounding box center [379, 160] width 409 height 233
click at [290, 193] on div "Running" at bounding box center [293, 192] width 31 height 9
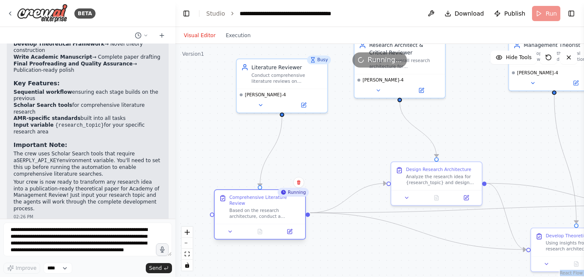
click at [271, 208] on div "Based on the research architecture, conduct a systematic and comprehensive lite…" at bounding box center [265, 214] width 71 height 12
click at [365, 145] on div ".deletable-edge-delete-btn { width: 20px; height: 20px; border: 0px solid #ffff…" at bounding box center [379, 160] width 409 height 233
click at [340, 144] on div ".deletable-edge-delete-btn { width: 20px; height: 20px; border: 0px solid #ffff…" at bounding box center [379, 160] width 409 height 233
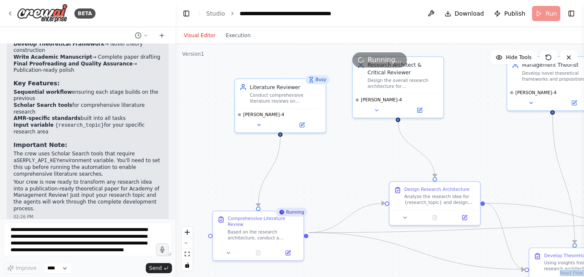
drag, startPoint x: 345, startPoint y: 135, endPoint x: 344, endPoint y: 156, distance: 21.2
click at [344, 156] on div ".deletable-edge-delete-btn { width: 20px; height: 20px; border: 0px solid #ffff…" at bounding box center [379, 160] width 409 height 233
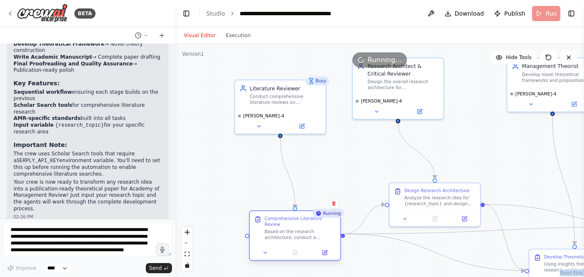
drag, startPoint x: 278, startPoint y: 233, endPoint x: 318, endPoint y: 227, distance: 40.6
click at [318, 229] on div "Based on the research architecture, conduct a systematic and comprehensive lite…" at bounding box center [300, 235] width 71 height 12
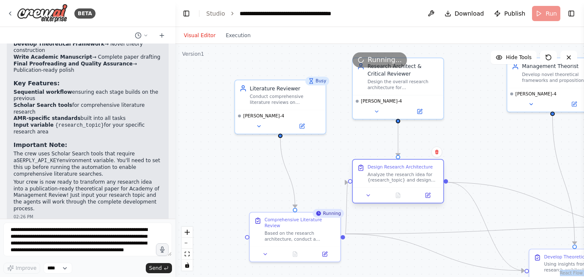
drag, startPoint x: 445, startPoint y: 202, endPoint x: 438, endPoint y: 201, distance: 7.2
click at [406, 176] on div "Analyze the research idea for {research_topic} and design the overall research …" at bounding box center [403, 178] width 71 height 12
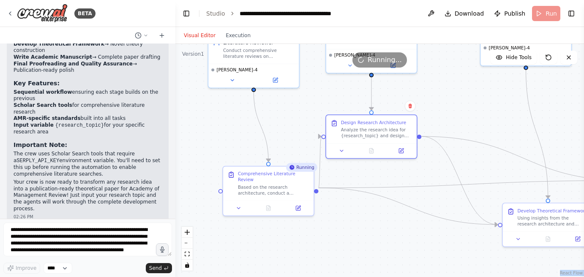
drag, startPoint x: 453, startPoint y: 217, endPoint x: 391, endPoint y: 167, distance: 80.6
click at [394, 166] on div ".deletable-edge-delete-btn { width: 20px; height: 20px; border: 0px solid #ffff…" at bounding box center [379, 160] width 409 height 233
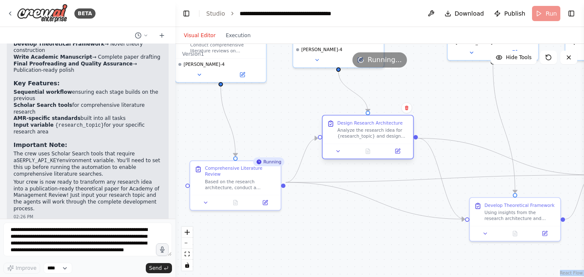
drag, startPoint x: 340, startPoint y: 128, endPoint x: 374, endPoint y: 137, distance: 35.2
click at [374, 137] on div "Analyze the research idea for {research_topic} and design the overall research …" at bounding box center [372, 133] width 71 height 12
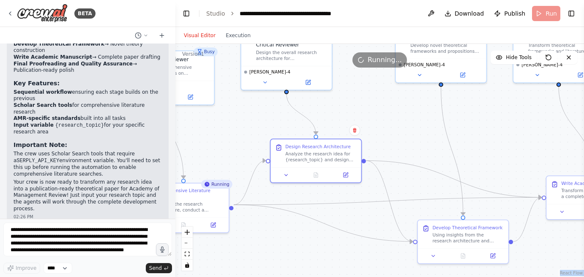
drag, startPoint x: 343, startPoint y: 234, endPoint x: 296, endPoint y: 252, distance: 50.3
click at [296, 252] on div ".deletable-edge-delete-btn { width: 20px; height: 20px; border: 0px solid #ffff…" at bounding box center [379, 160] width 409 height 233
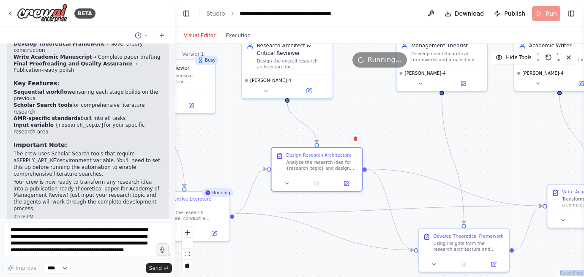
drag, startPoint x: 400, startPoint y: 141, endPoint x: 403, endPoint y: 178, distance: 36.9
click at [403, 178] on div ".deletable-edge-delete-btn { width: 20px; height: 20px; border: 0px solid #ffff…" at bounding box center [379, 160] width 409 height 233
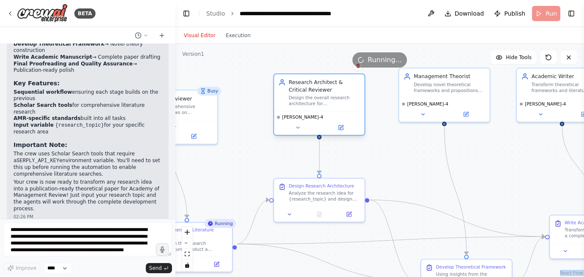
drag, startPoint x: 312, startPoint y: 95, endPoint x: 341, endPoint y: 102, distance: 30.1
click at [341, 102] on div "Design the overall research architecture for {research_topic}, critically evalu…" at bounding box center [324, 101] width 71 height 12
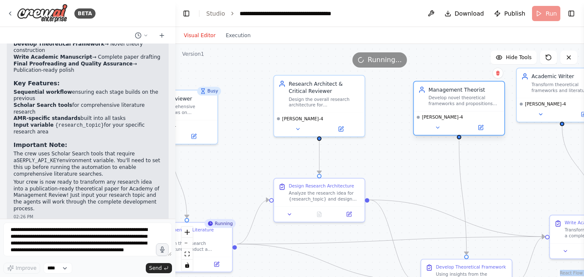
drag, startPoint x: 456, startPoint y: 93, endPoint x: 474, endPoint y: 111, distance: 25.4
click at [474, 111] on div "Management Theorist Develop novel theoretical frameworks and propositions relat…" at bounding box center [459, 108] width 92 height 55
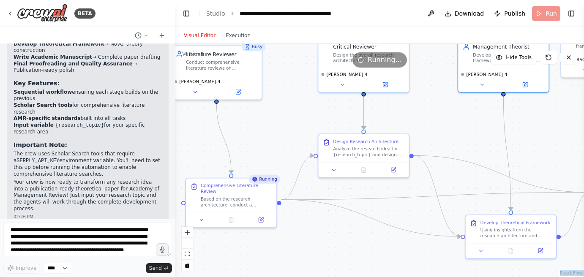
drag, startPoint x: 425, startPoint y: 156, endPoint x: 485, endPoint y: 100, distance: 82.6
click at [485, 100] on div ".deletable-edge-delete-btn { width: 20px; height: 20px; border: 0px solid #ffff…" at bounding box center [379, 160] width 409 height 233
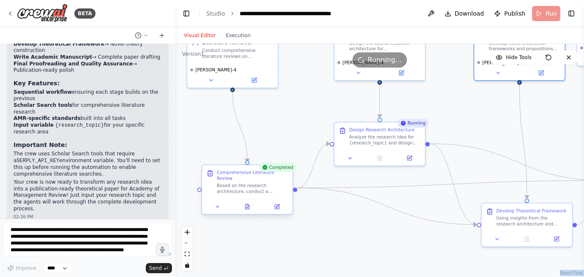
click at [245, 206] on div at bounding box center [247, 206] width 90 height 15
click at [246, 205] on icon at bounding box center [248, 207] width 4 height 5
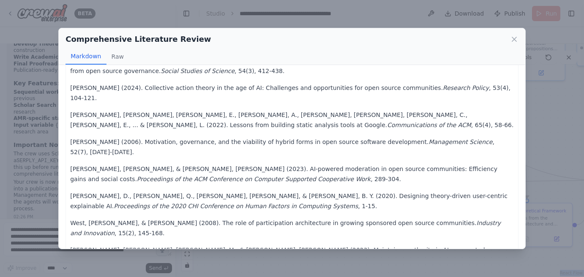
scroll to position [3305, 0]
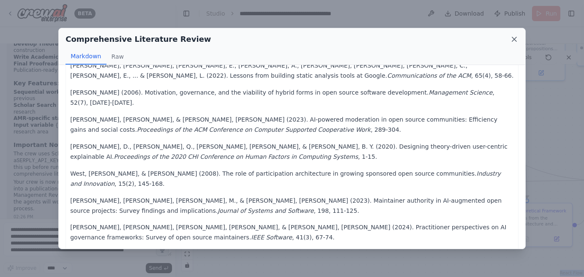
click at [517, 41] on icon at bounding box center [514, 39] width 4 height 4
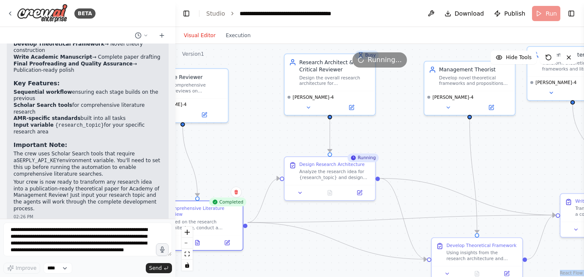
drag, startPoint x: 466, startPoint y: 99, endPoint x: 414, endPoint y: 135, distance: 64.0
click at [414, 135] on div ".deletable-edge-delete-btn { width: 20px; height: 20px; border: 0px solid #ffff…" at bounding box center [379, 160] width 409 height 233
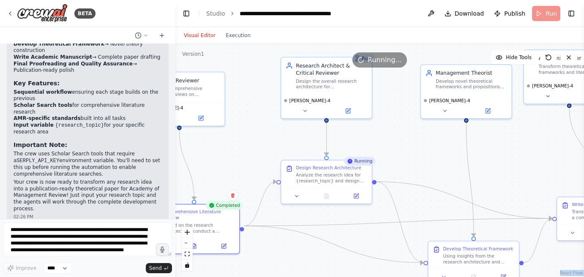
drag, startPoint x: 414, startPoint y: 135, endPoint x: 408, endPoint y: 149, distance: 14.9
click at [408, 149] on div ".deletable-edge-delete-btn { width: 20px; height: 20px; border: 0px solid #ffff…" at bounding box center [379, 160] width 409 height 233
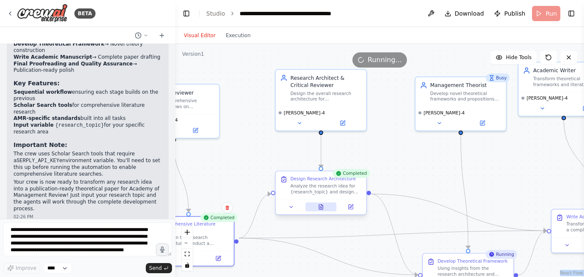
click at [325, 210] on button at bounding box center [321, 207] width 31 height 9
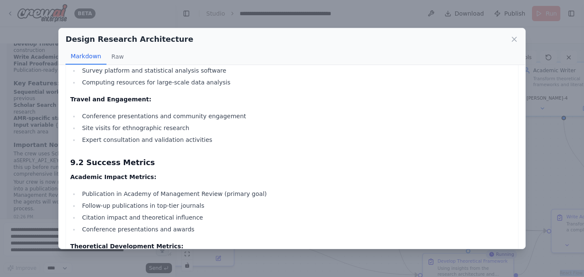
scroll to position [4320, 0]
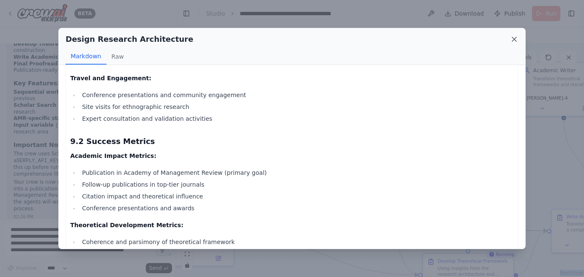
click at [515, 38] on icon at bounding box center [514, 39] width 4 height 4
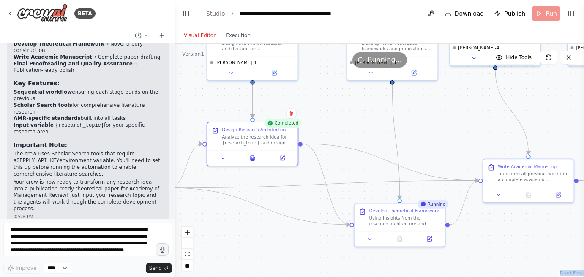
drag, startPoint x: 400, startPoint y: 148, endPoint x: 306, endPoint y: 88, distance: 111.9
click at [306, 88] on div ".deletable-edge-delete-btn { width: 20px; height: 20px; border: 0px solid #ffff…" at bounding box center [379, 160] width 409 height 233
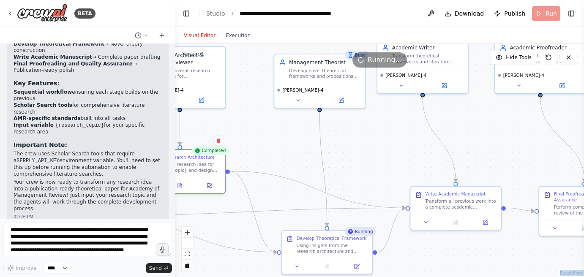
drag, startPoint x: 333, startPoint y: 110, endPoint x: 286, endPoint y: 148, distance: 60.7
click at [286, 148] on div ".deletable-edge-delete-btn { width: 20px; height: 20px; border: 0px solid #ffff…" at bounding box center [379, 160] width 409 height 233
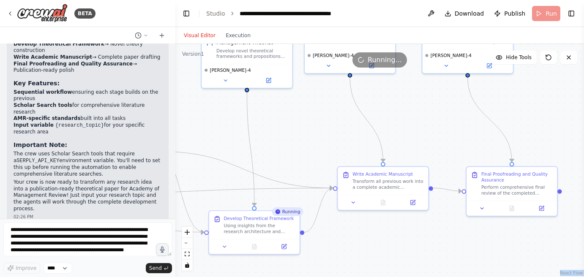
drag, startPoint x: 395, startPoint y: 159, endPoint x: 284, endPoint y: 138, distance: 113.1
click at [301, 137] on div ".deletable-edge-delete-btn { width: 20px; height: 20px; border: 0px solid #ffff…" at bounding box center [379, 160] width 409 height 233
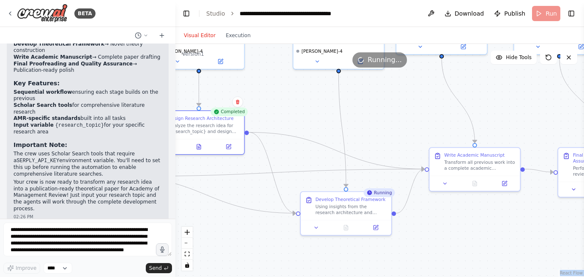
drag, startPoint x: 278, startPoint y: 139, endPoint x: 379, endPoint y: 118, distance: 103.6
click at [379, 118] on div ".deletable-edge-delete-btn { width: 20px; height: 20px; border: 0px solid #ffff…" at bounding box center [379, 160] width 409 height 233
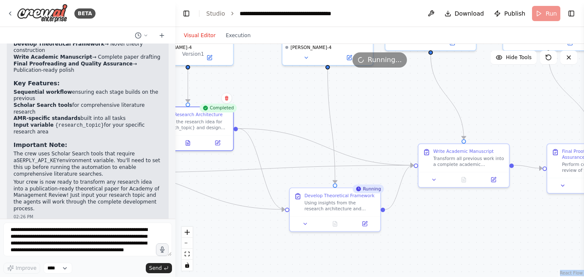
click at [375, 117] on div ".deletable-edge-delete-btn { width: 20px; height: 20px; border: 0px solid #ffff…" at bounding box center [379, 160] width 409 height 233
click at [334, 223] on icon at bounding box center [335, 222] width 4 height 5
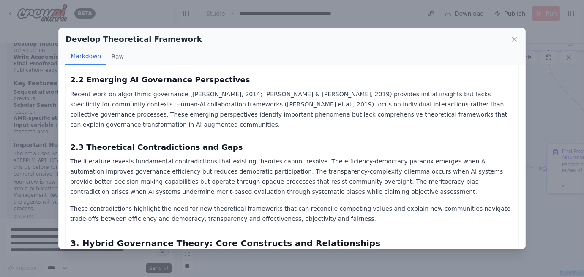
scroll to position [845, 0]
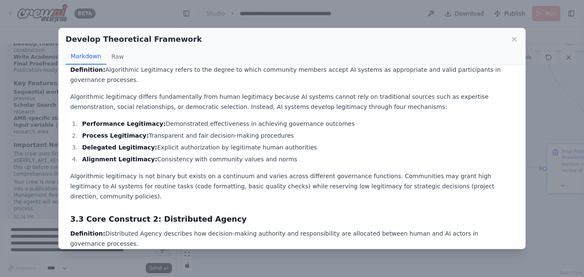
click at [330, 154] on li "Alignment Legitimacy: Consistency with community values and norms" at bounding box center [296, 159] width 435 height 10
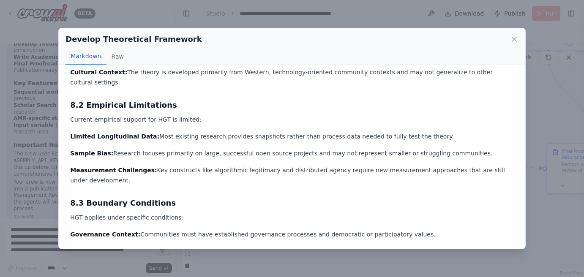
scroll to position [3465, 0]
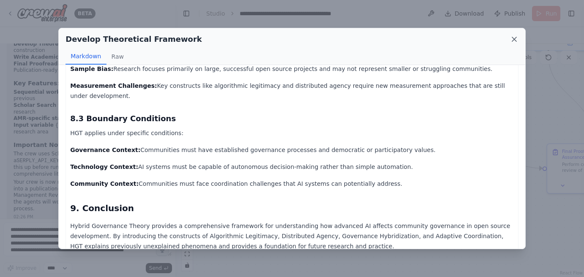
click at [511, 40] on icon at bounding box center [514, 39] width 8 height 8
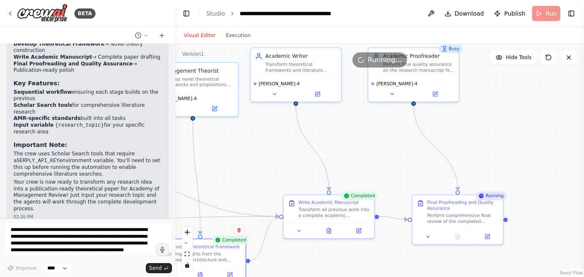
drag, startPoint x: 497, startPoint y: 112, endPoint x: 377, endPoint y: 142, distance: 123.4
click at [381, 134] on div ".deletable-edge-delete-btn { width: 20px; height: 20px; border: 0px solid #ffff…" at bounding box center [379, 160] width 409 height 233
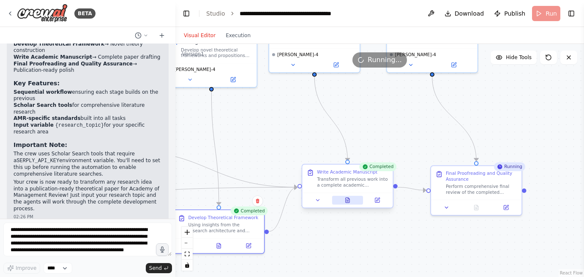
click at [348, 205] on div at bounding box center [347, 200] width 90 height 15
click at [348, 197] on button at bounding box center [347, 200] width 31 height 9
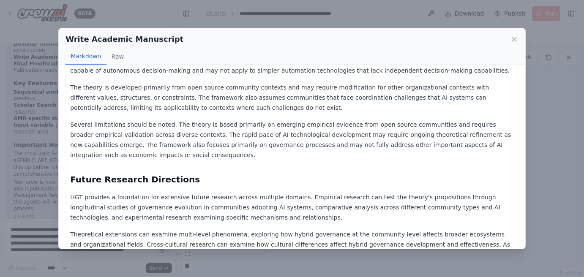
scroll to position [3606, 0]
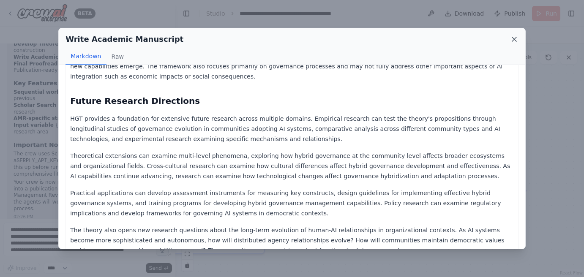
click at [512, 40] on icon at bounding box center [514, 39] width 8 height 8
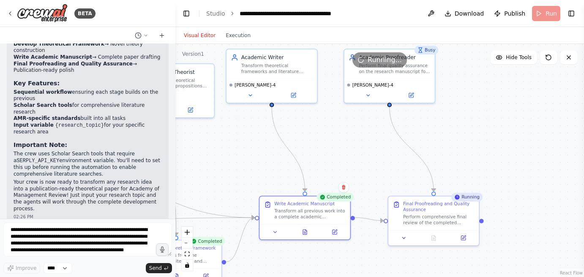
drag, startPoint x: 424, startPoint y: 128, endPoint x: 367, endPoint y: 170, distance: 70.1
click at [367, 170] on div ".deletable-edge-delete-btn { width: 20px; height: 20px; border: 0px solid #ffff…" at bounding box center [379, 160] width 409 height 233
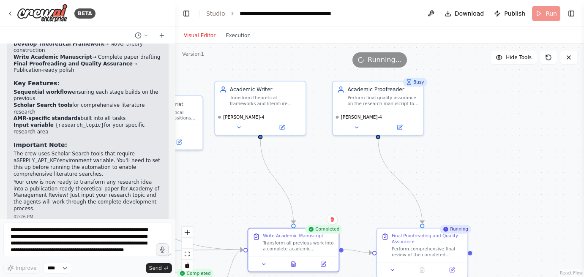
drag, startPoint x: 367, startPoint y: 169, endPoint x: 370, endPoint y: 190, distance: 20.9
click at [370, 190] on div ".deletable-edge-delete-btn { width: 20px; height: 20px; border: 0px solid #ffff…" at bounding box center [379, 160] width 409 height 233
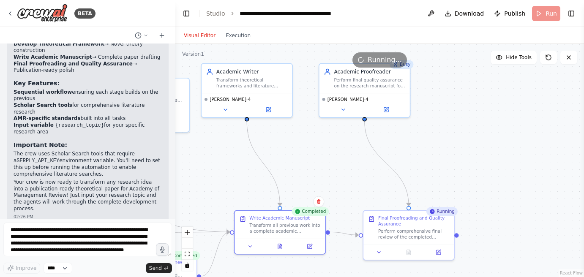
drag, startPoint x: 367, startPoint y: 180, endPoint x: 345, endPoint y: 152, distance: 35.9
click at [345, 152] on div ".deletable-edge-delete-btn { width: 20px; height: 20px; border: 0px solid #ffff…" at bounding box center [379, 160] width 409 height 233
